Goal: Task Accomplishment & Management: Manage account settings

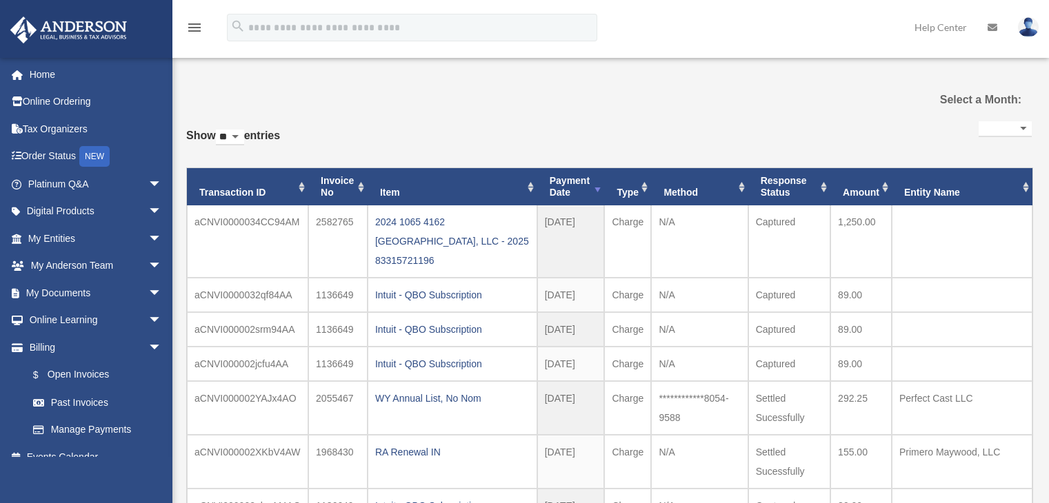
select select
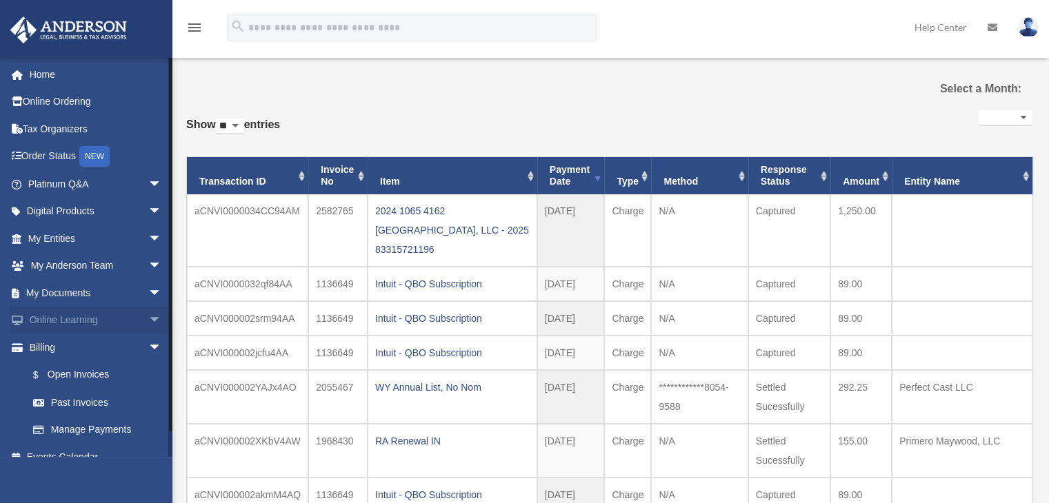
scroll to position [17, 0]
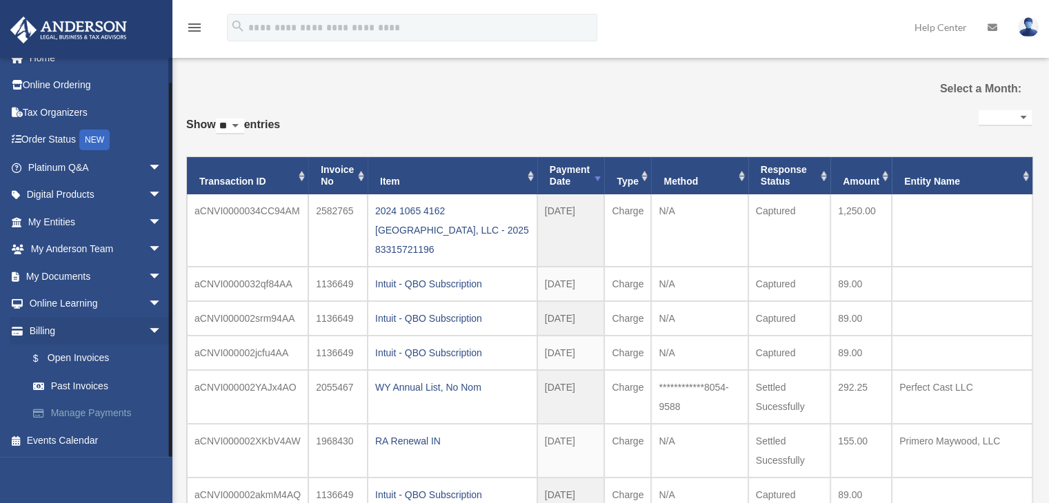
click at [88, 409] on link "Manage Payments" at bounding box center [100, 414] width 163 height 28
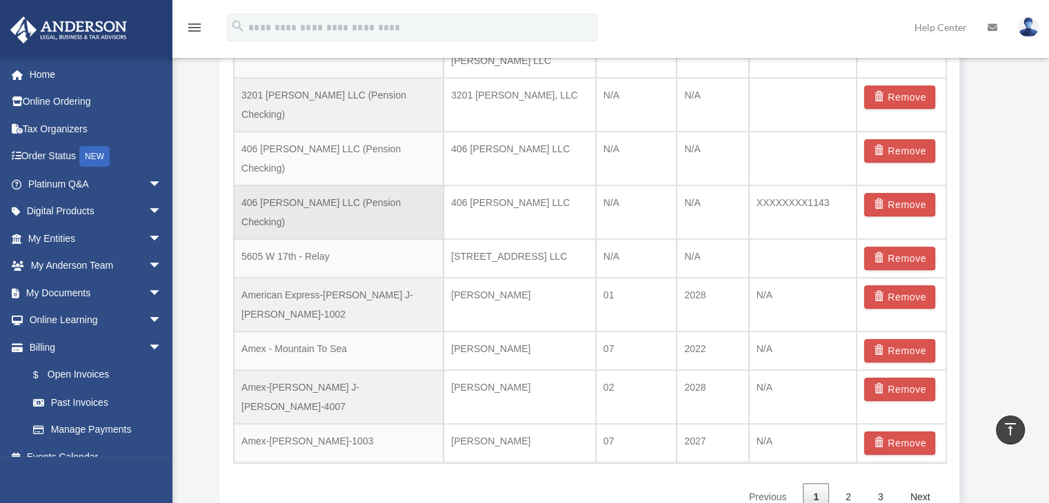
scroll to position [1026, 0]
click at [852, 483] on link "2" at bounding box center [848, 497] width 26 height 28
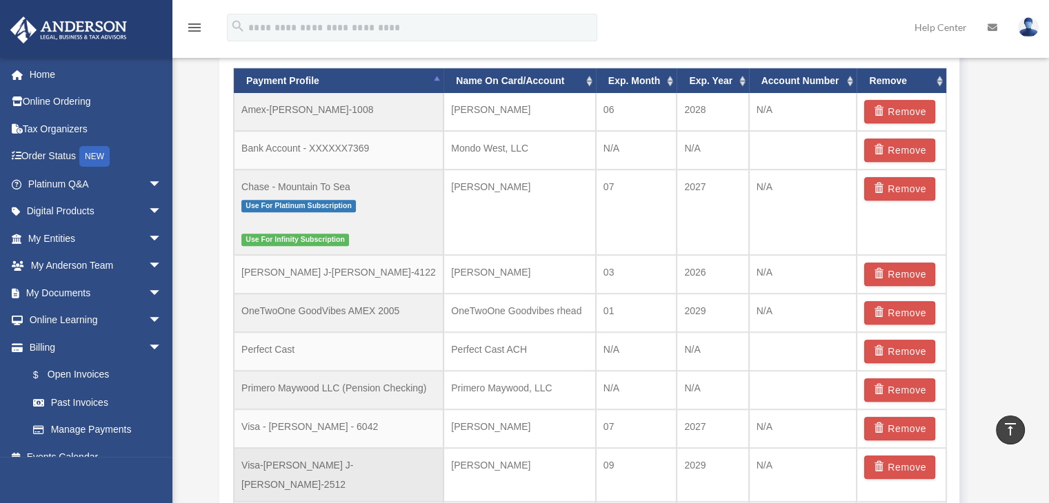
scroll to position [918, 0]
